Goal: Use online tool/utility: Utilize a website feature to perform a specific function

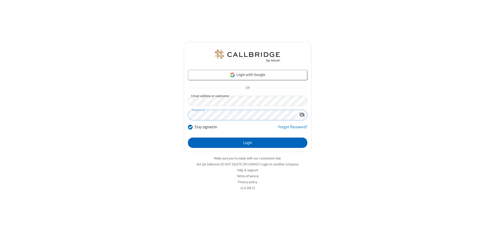
click at [247, 143] on button "Login" at bounding box center [247, 143] width 119 height 10
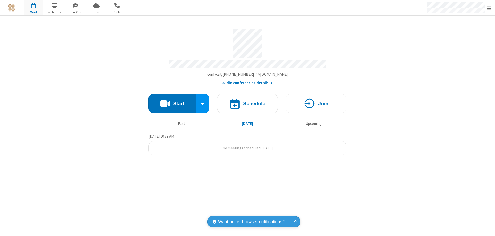
click at [172, 101] on button "Start" at bounding box center [172, 103] width 48 height 19
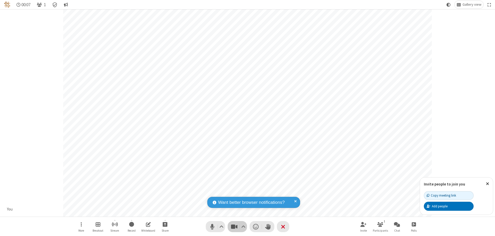
click at [234, 227] on span "Stop video (⌘+Shift+V)" at bounding box center [234, 226] width 8 height 7
click at [234, 227] on span "Start video (⌘+Shift+V)" at bounding box center [234, 226] width 8 height 7
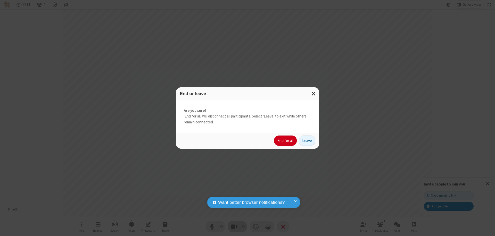
click at [286, 141] on button "End for all" at bounding box center [285, 141] width 23 height 10
